Goal: Task Accomplishment & Management: Use online tool/utility

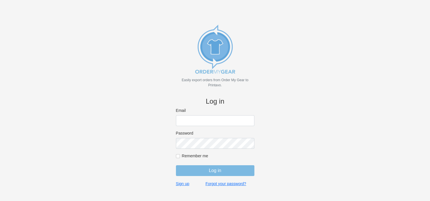
type input "[PERSON_NAME][EMAIL_ADDRESS][DOMAIN_NAME]"
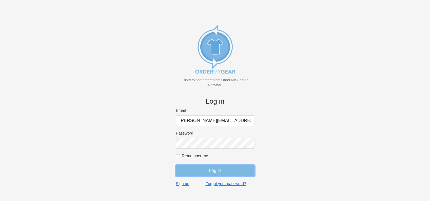
click at [206, 170] on input "Log in" at bounding box center [215, 170] width 78 height 11
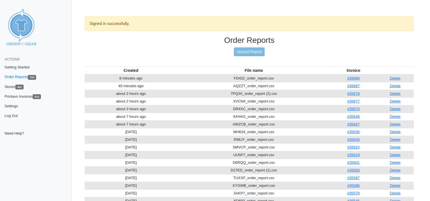
click at [213, 171] on td "D27ED_order_report (1).csv" at bounding box center [253, 170] width 153 height 8
click at [244, 51] on link "Upload Report" at bounding box center [249, 51] width 31 height 9
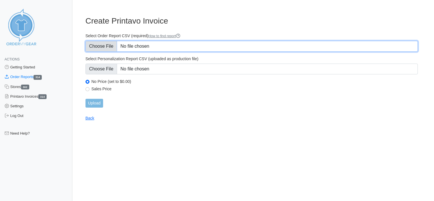
click at [155, 45] on input "Select Order Report CSV (required) How to find report" at bounding box center [252, 46] width 332 height 11
type input "C:\fakepath\ZKE6H_order_report.csv"
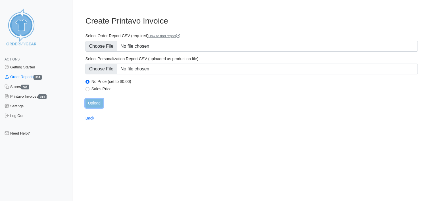
click at [99, 104] on input "Upload" at bounding box center [95, 103] width 18 height 9
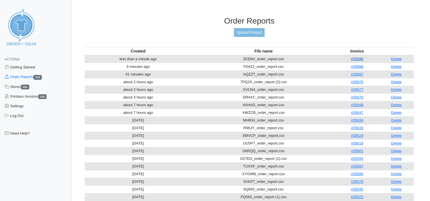
click at [360, 59] on link "#35690" at bounding box center [357, 59] width 12 height 4
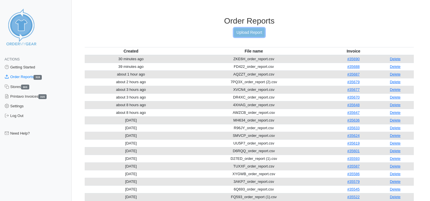
click at [247, 33] on link "Upload Report" at bounding box center [249, 32] width 31 height 9
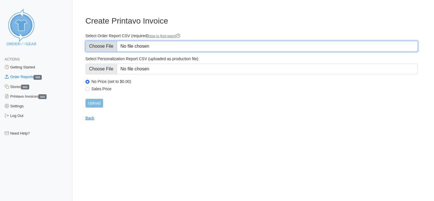
click at [142, 44] on input "Select Order Report CSV (required) How to find report" at bounding box center [252, 46] width 332 height 11
click at [133, 43] on input "Select Order Report CSV (required) How to find report" at bounding box center [252, 46] width 332 height 11
type input "C:\fakepath\FS964_order_report.csv"
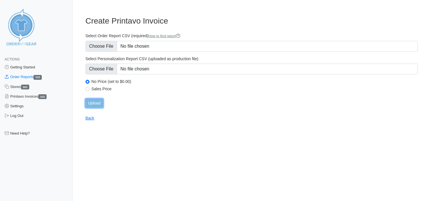
click at [95, 103] on input "Upload" at bounding box center [95, 103] width 18 height 9
